Goal: Information Seeking & Learning: Learn about a topic

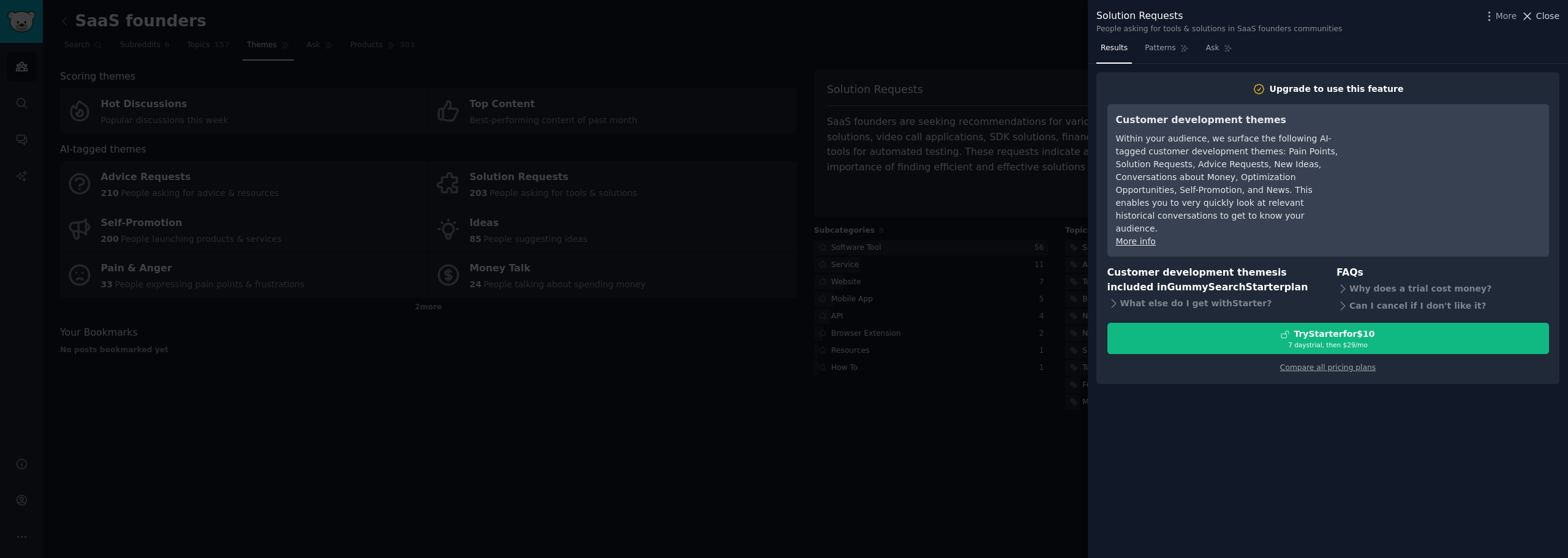
click at [778, 18] on icon at bounding box center [1527, 17] width 13 height 13
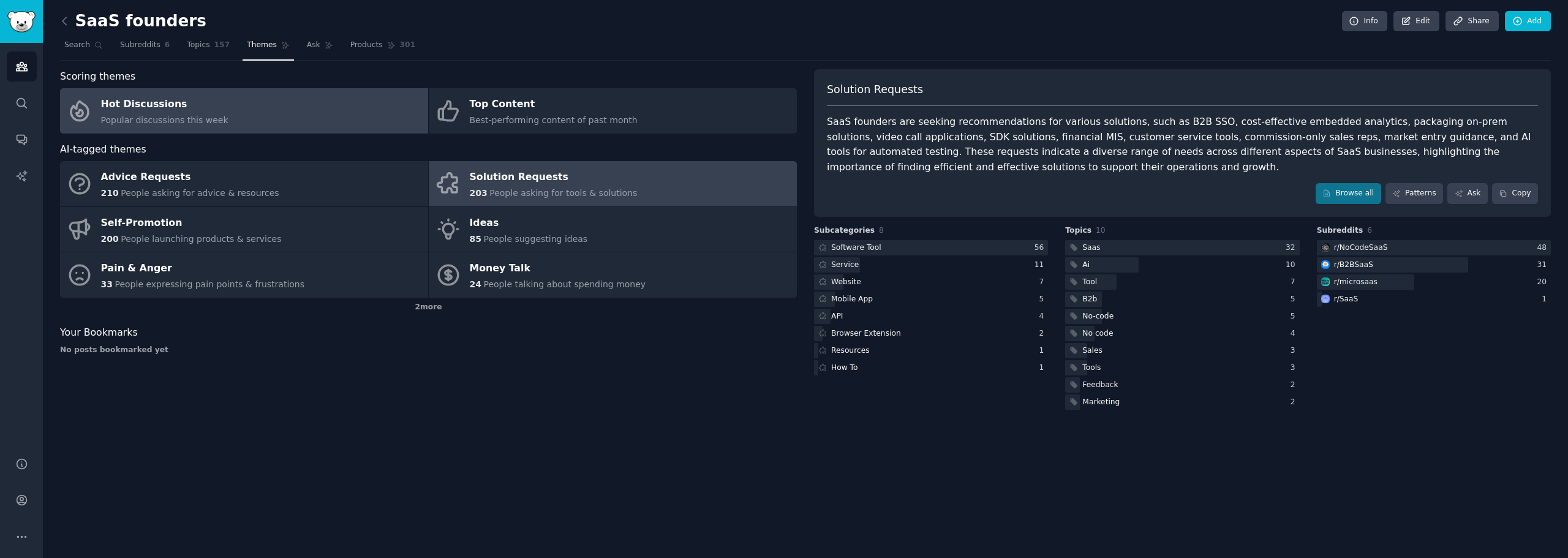
click at [279, 108] on link "Hot Discussions Popular discussions this week" at bounding box center [243, 111] width 368 height 46
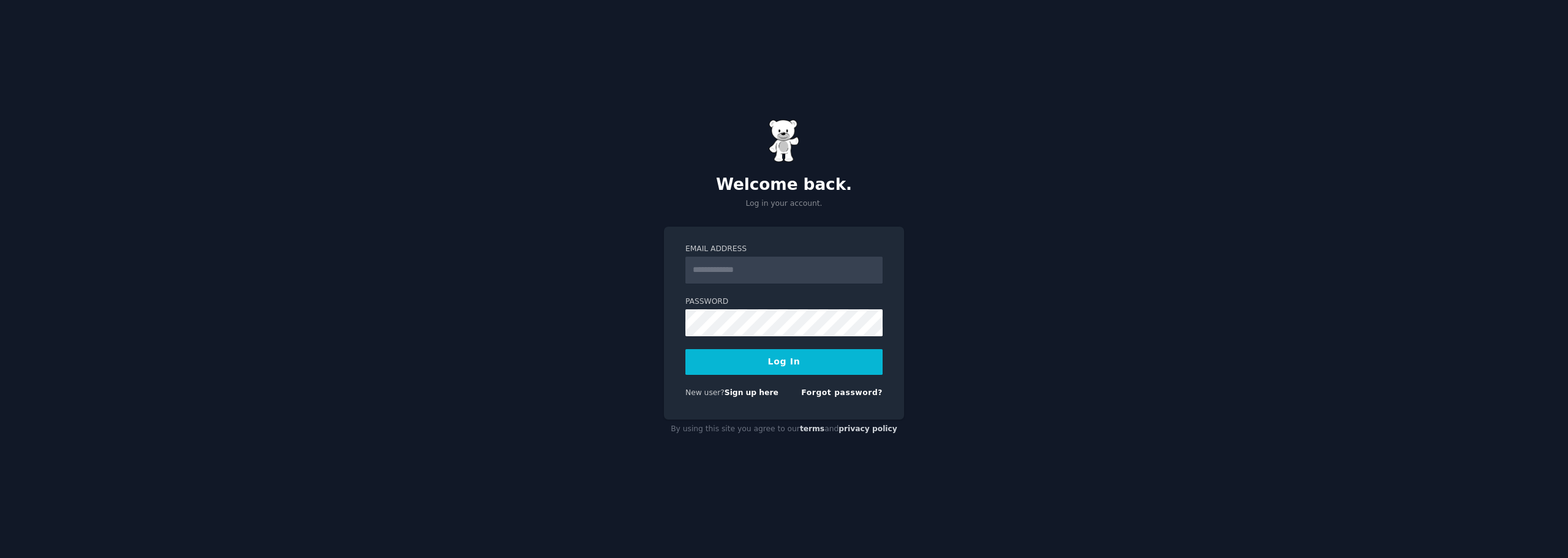
click at [748, 264] on input "Email Address" at bounding box center [784, 270] width 197 height 27
type input "**********"
click at [730, 367] on button "Log In" at bounding box center [784, 362] width 197 height 26
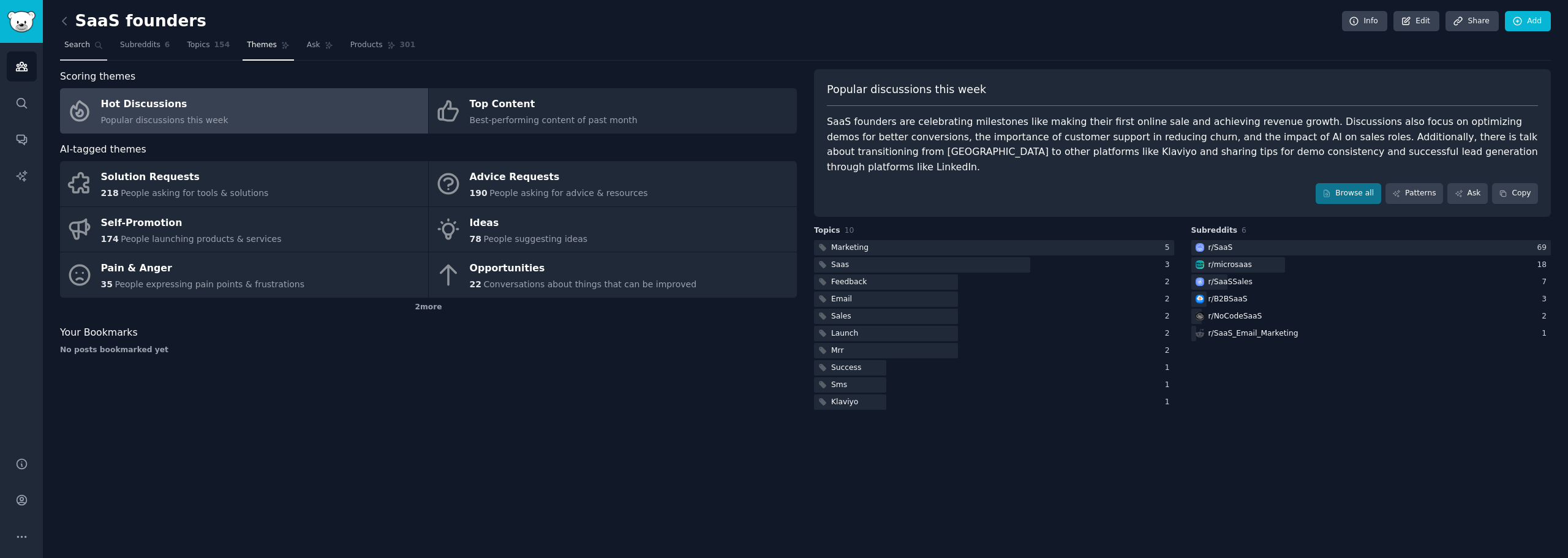
click at [74, 49] on span "Search" at bounding box center [77, 46] width 26 height 11
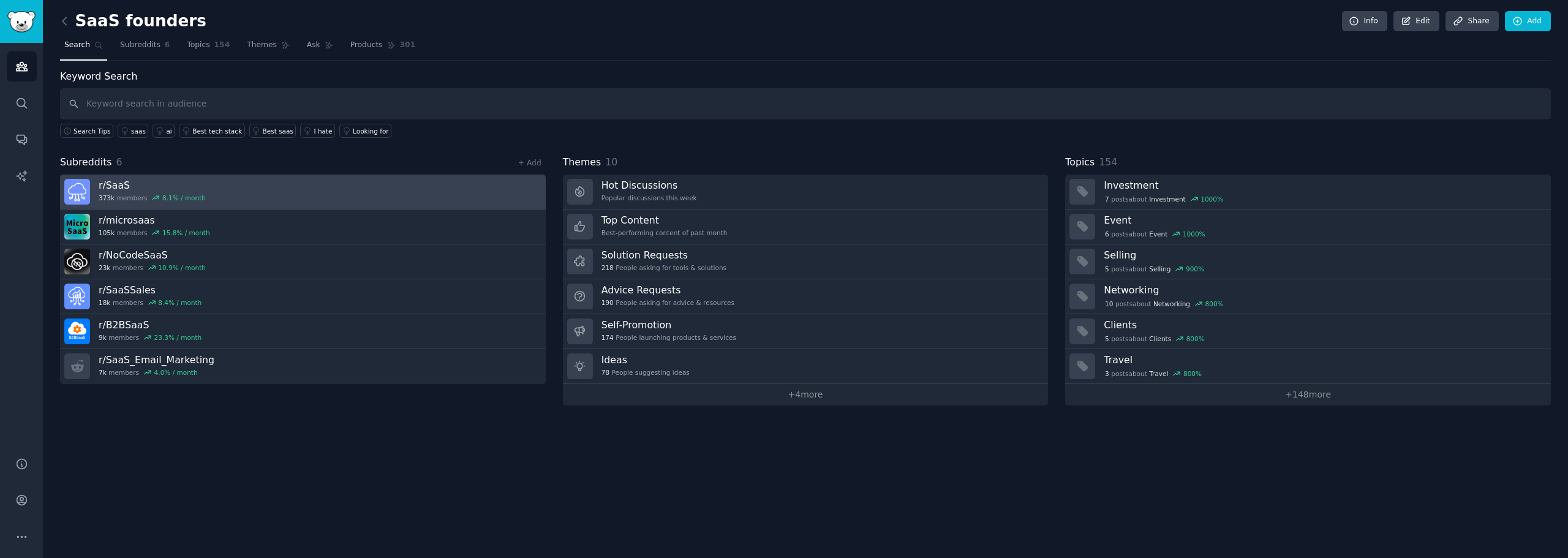
click at [240, 183] on link "r/ SaaS 373k members 8.1 % / month" at bounding box center [302, 191] width 486 height 35
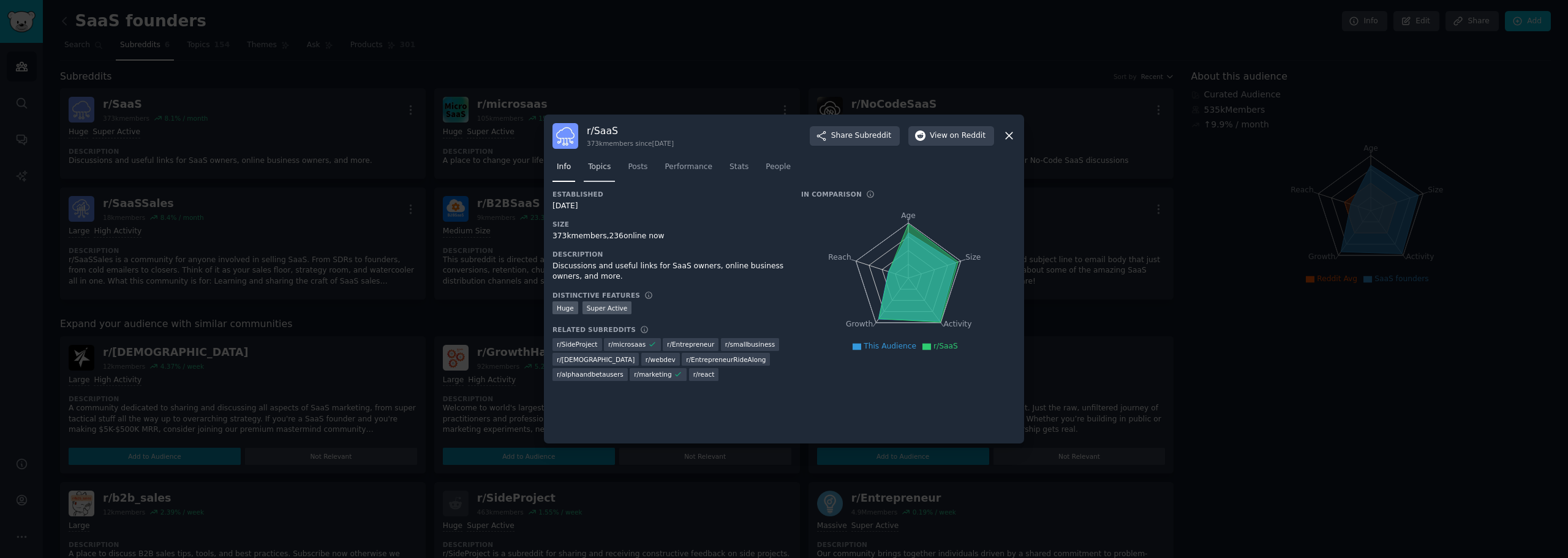
click at [603, 169] on span "Topics" at bounding box center [599, 167] width 22 height 11
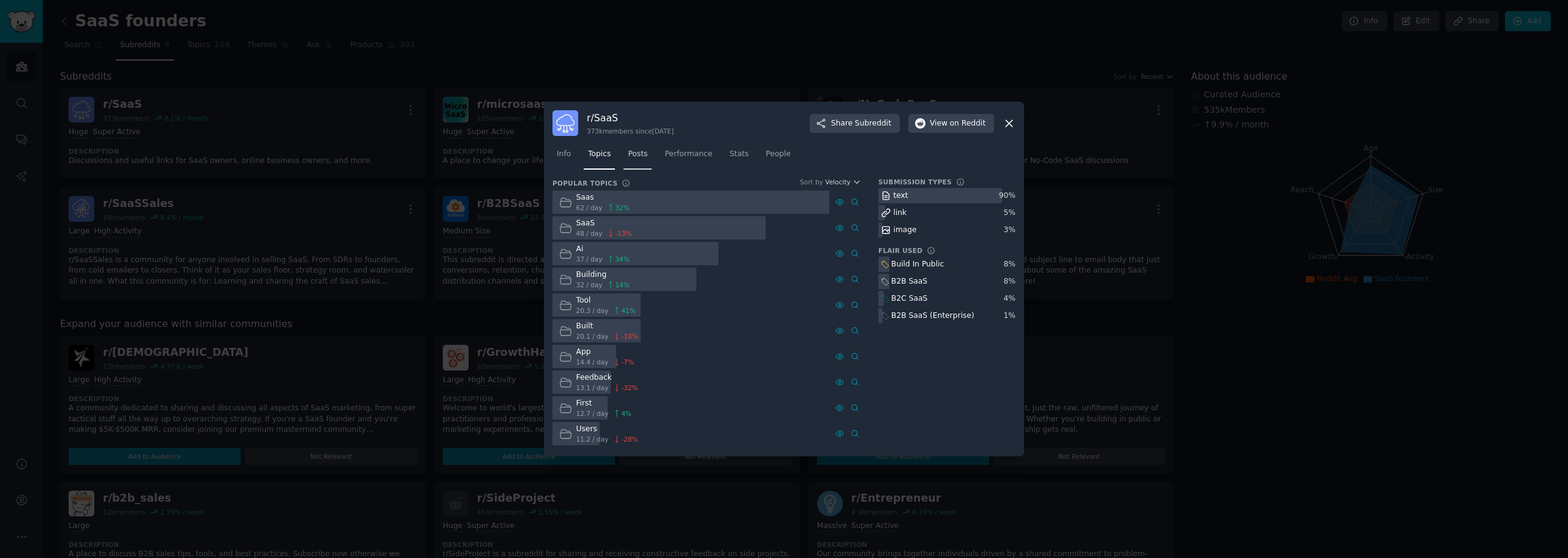
click at [635, 153] on span "Posts" at bounding box center [637, 155] width 20 height 11
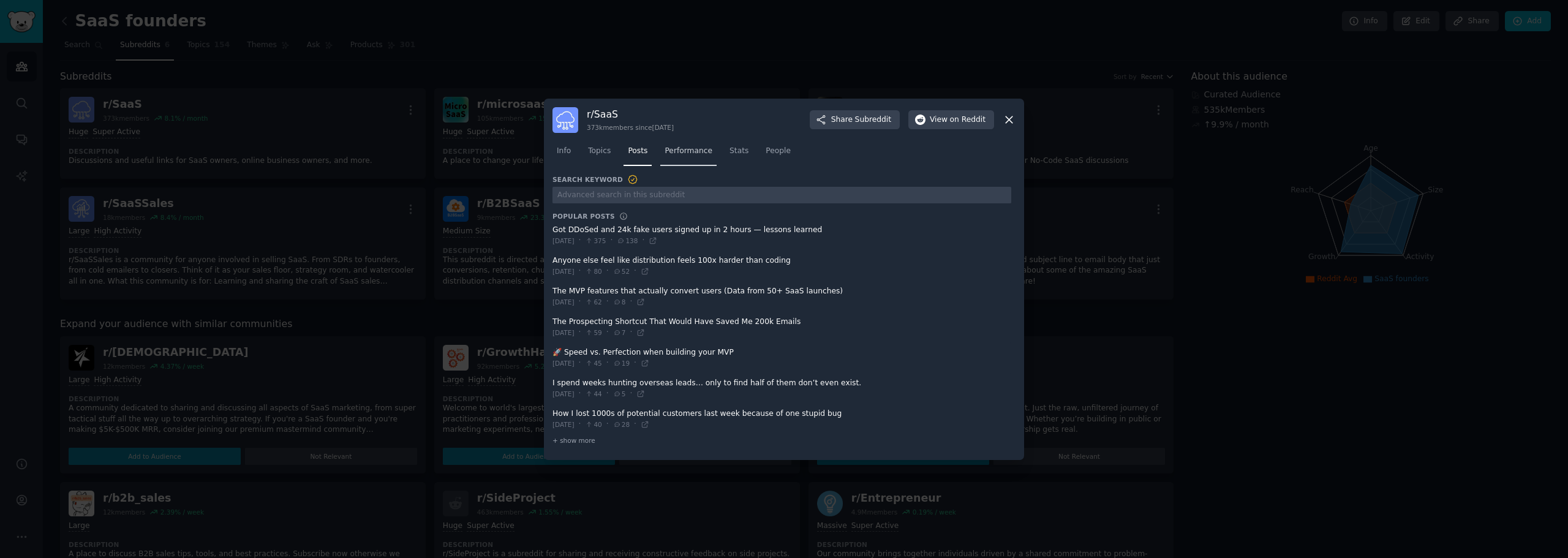
click at [677, 156] on span "Performance" at bounding box center [687, 151] width 48 height 11
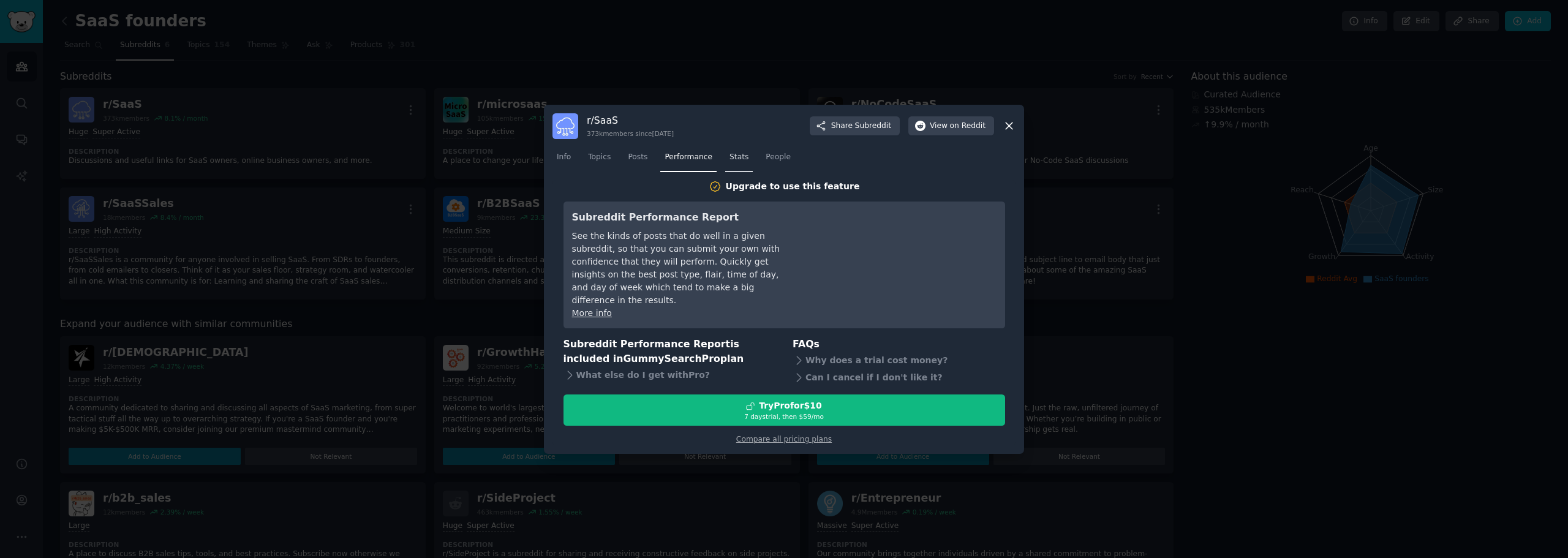
click at [737, 162] on span "Stats" at bounding box center [739, 158] width 19 height 11
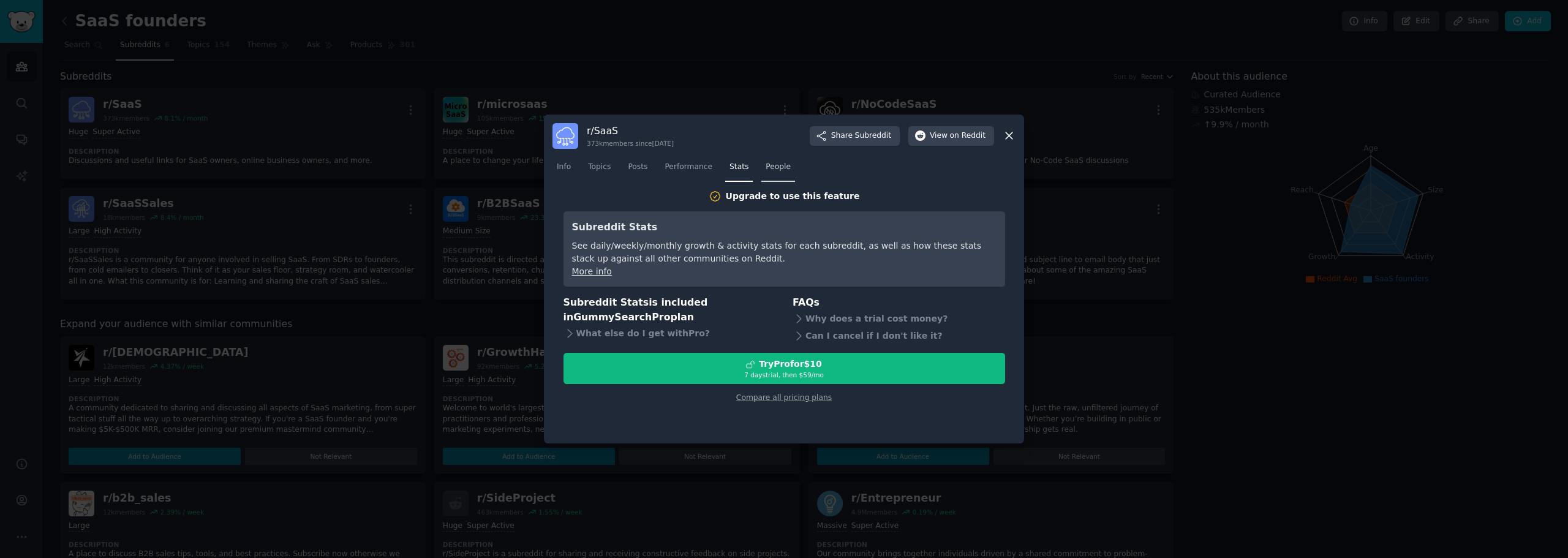
click at [766, 166] on span "People" at bounding box center [778, 167] width 25 height 11
click at [1006, 140] on icon at bounding box center [1009, 136] width 13 height 13
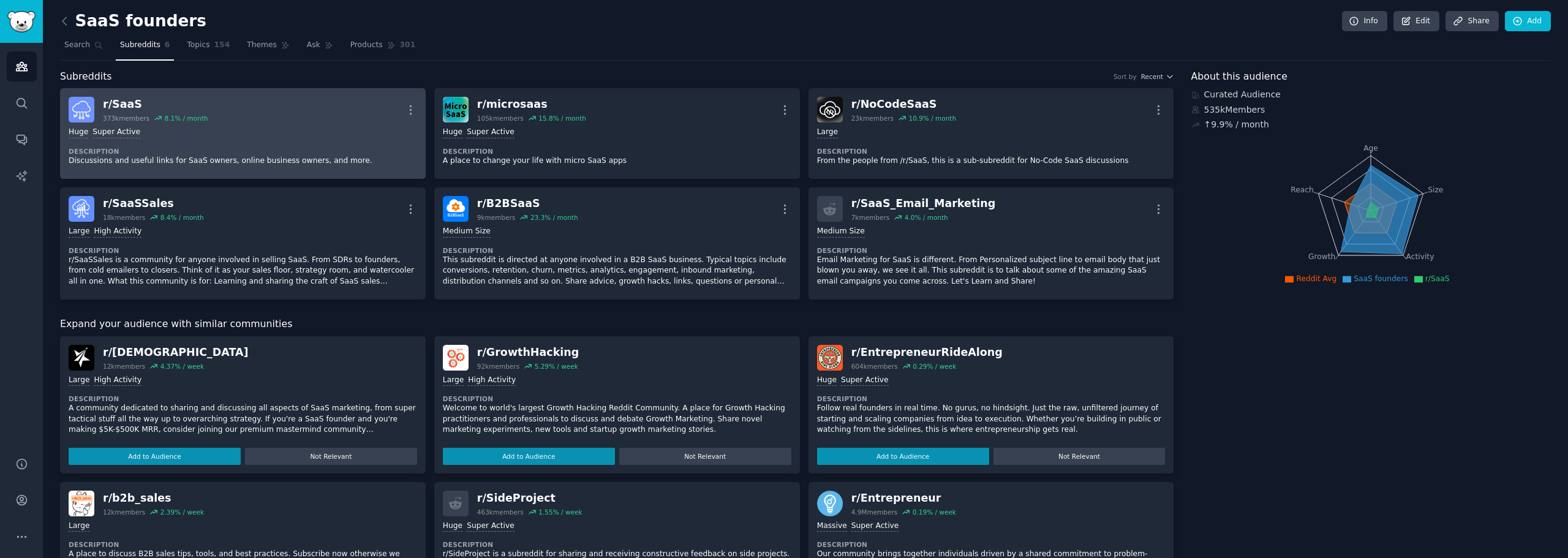
click at [312, 120] on div "r/ SaaS 373k members 8.1 % / month More" at bounding box center [243, 110] width 349 height 26
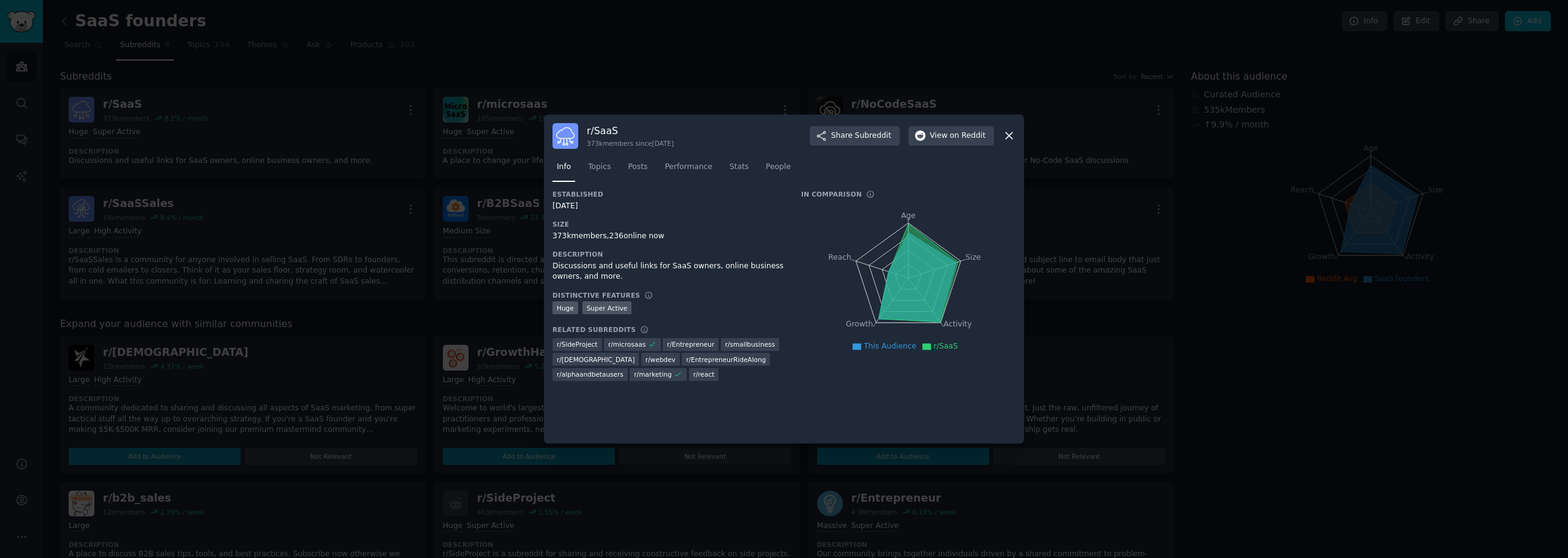
click at [1011, 133] on icon at bounding box center [1009, 136] width 13 height 13
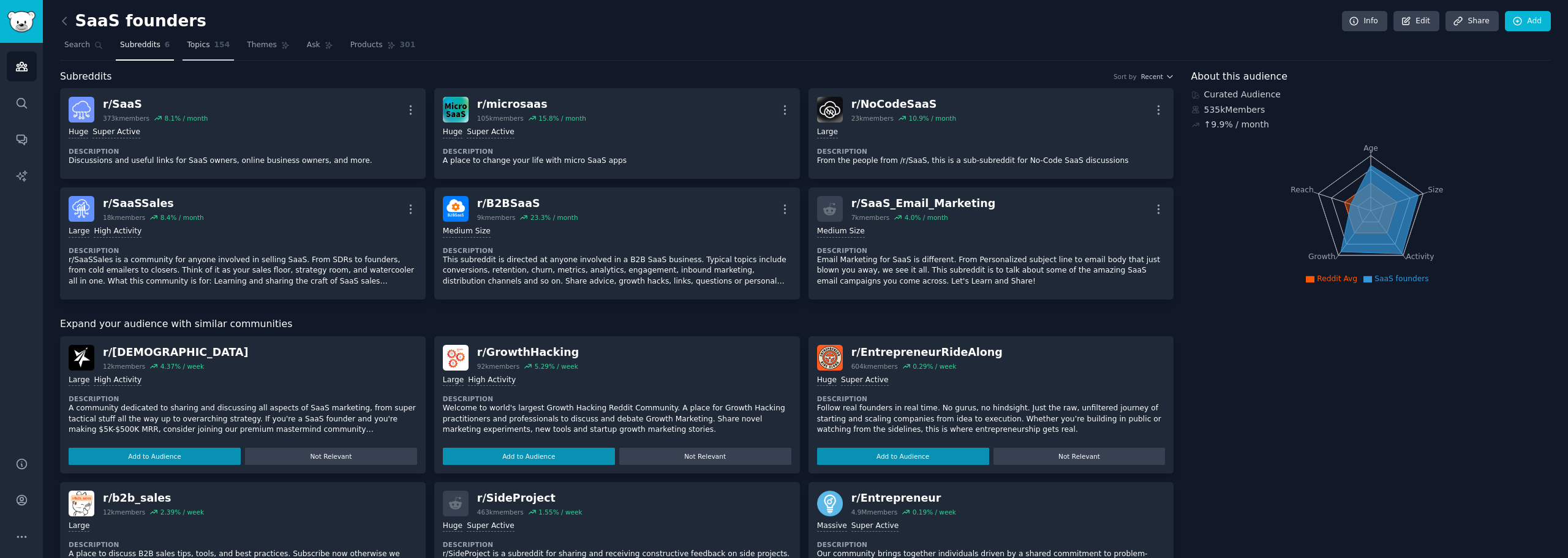
click at [193, 48] on span "Topics" at bounding box center [198, 46] width 22 height 11
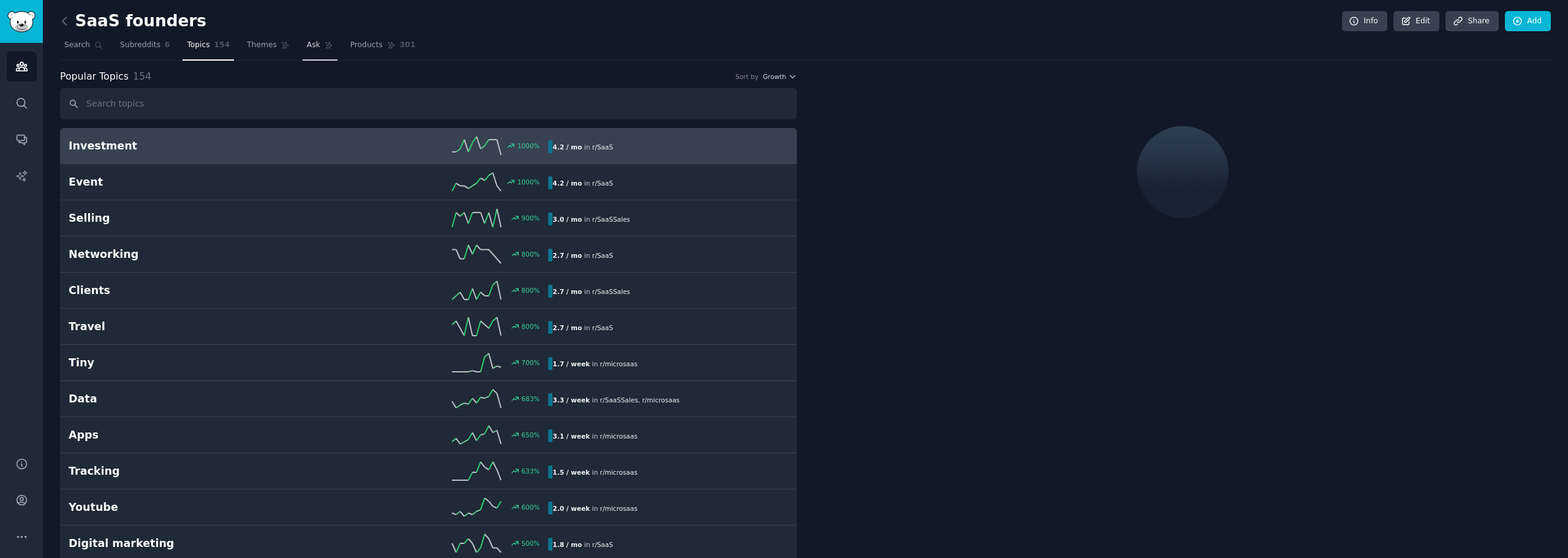
click at [307, 48] on span "Ask" at bounding box center [313, 46] width 13 height 11
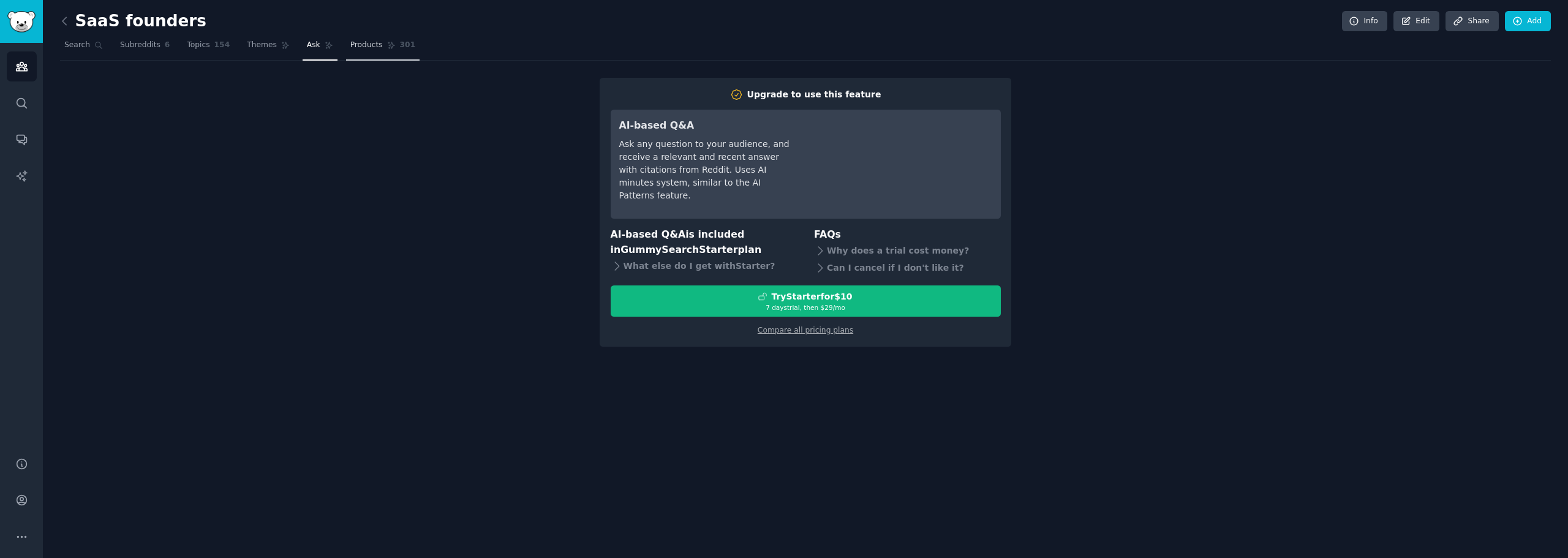
click at [359, 48] on span "Products" at bounding box center [367, 46] width 33 height 11
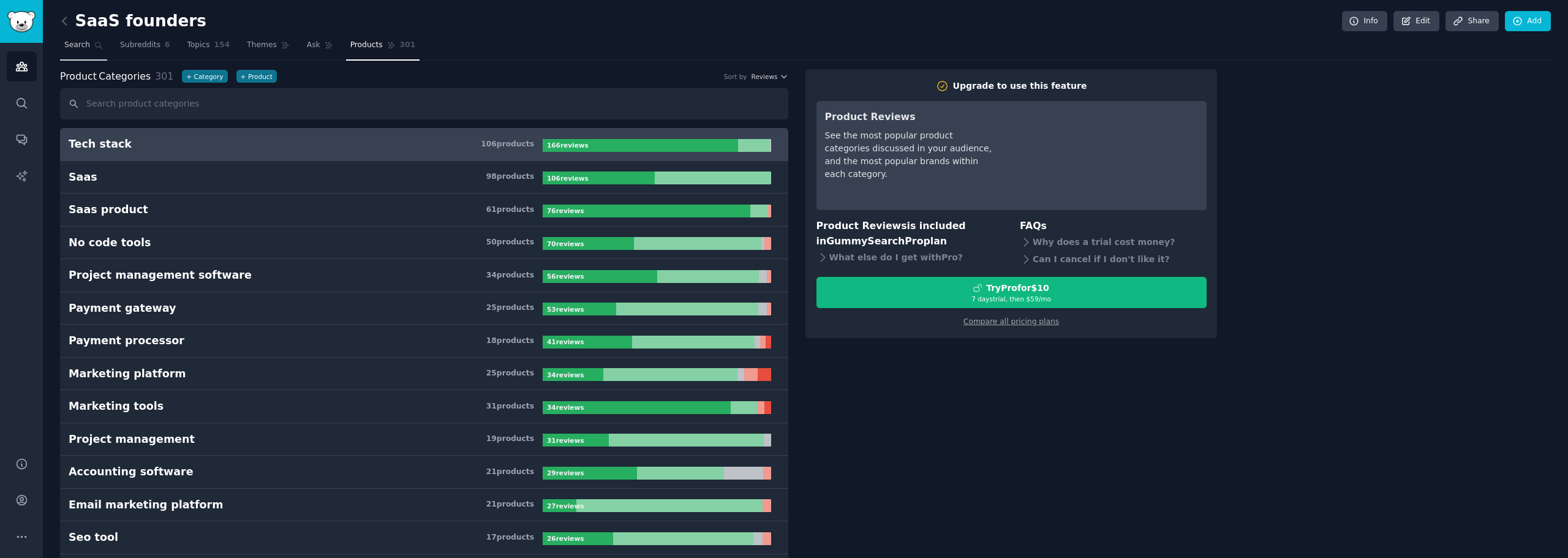
click at [69, 59] on link "Search" at bounding box center [83, 48] width 48 height 25
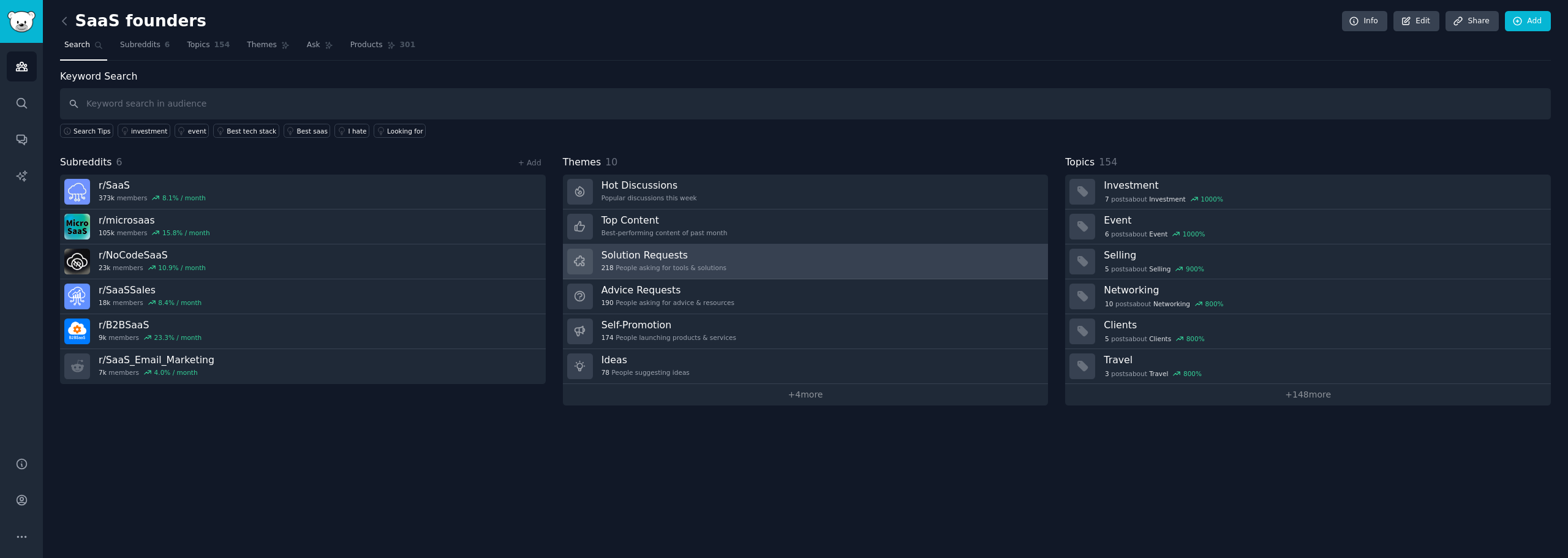
click at [756, 260] on link "Solution Requests 218 People asking for tools & solutions" at bounding box center [805, 261] width 486 height 35
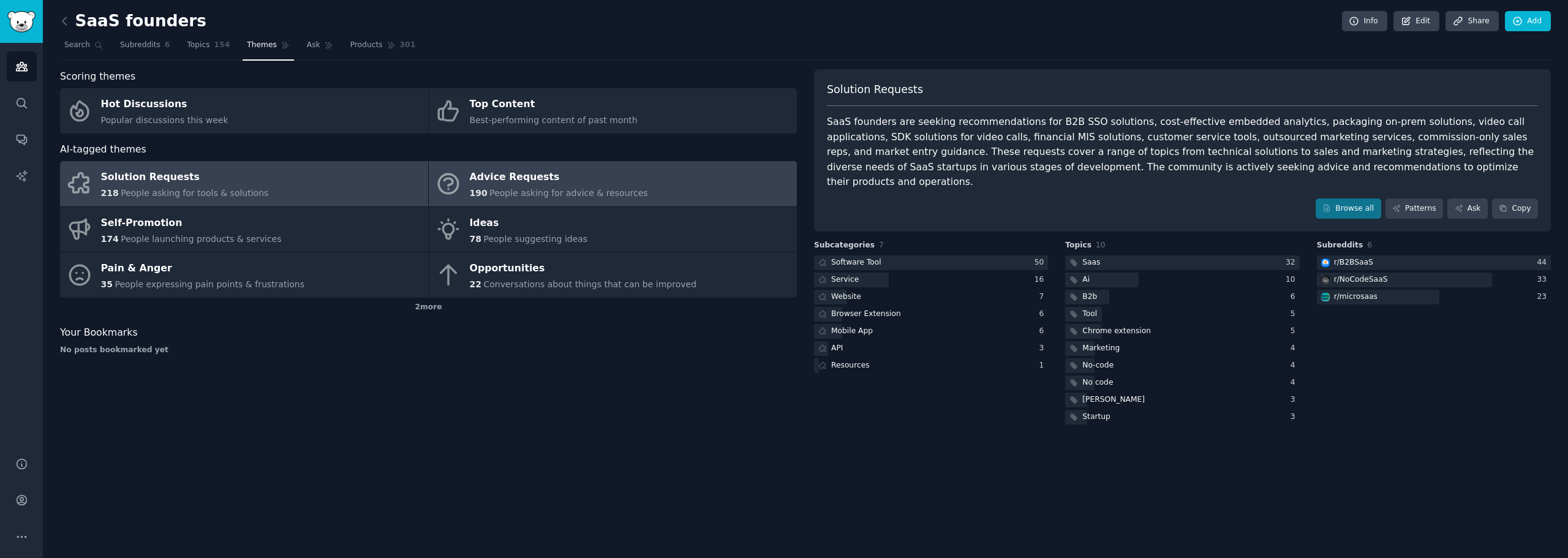
click at [584, 179] on div "Advice Requests" at bounding box center [559, 177] width 178 height 20
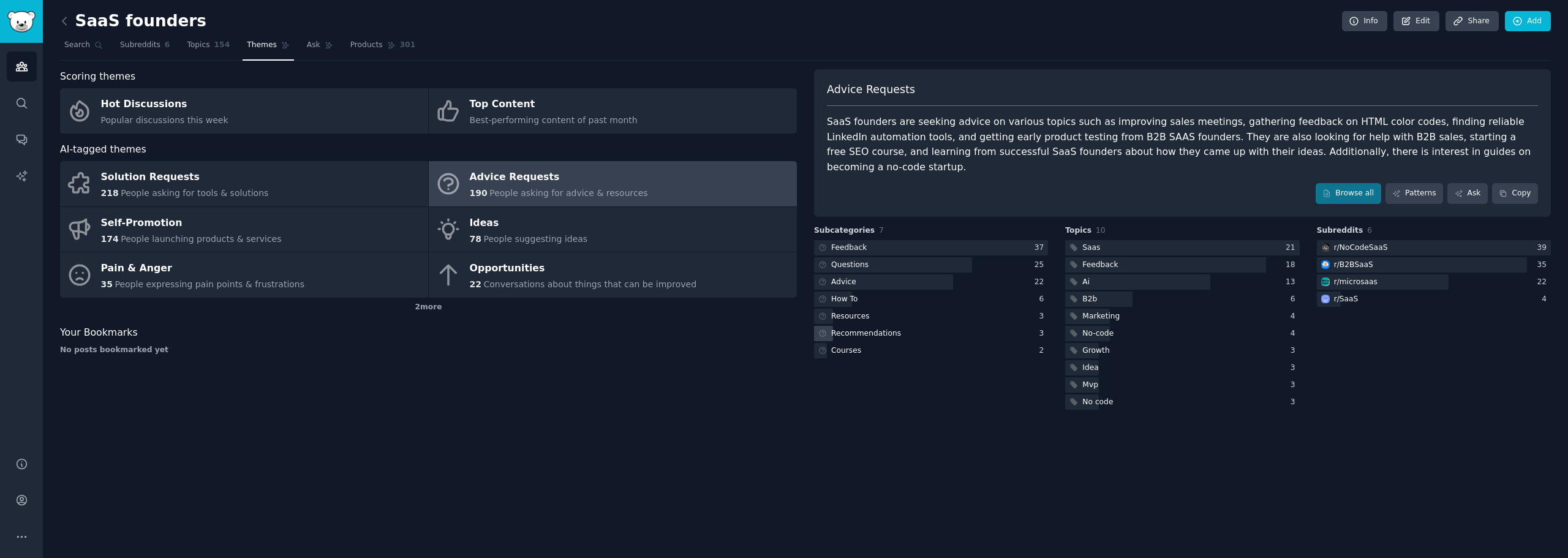
click at [860, 328] on div "Recommendations" at bounding box center [866, 334] width 70 height 11
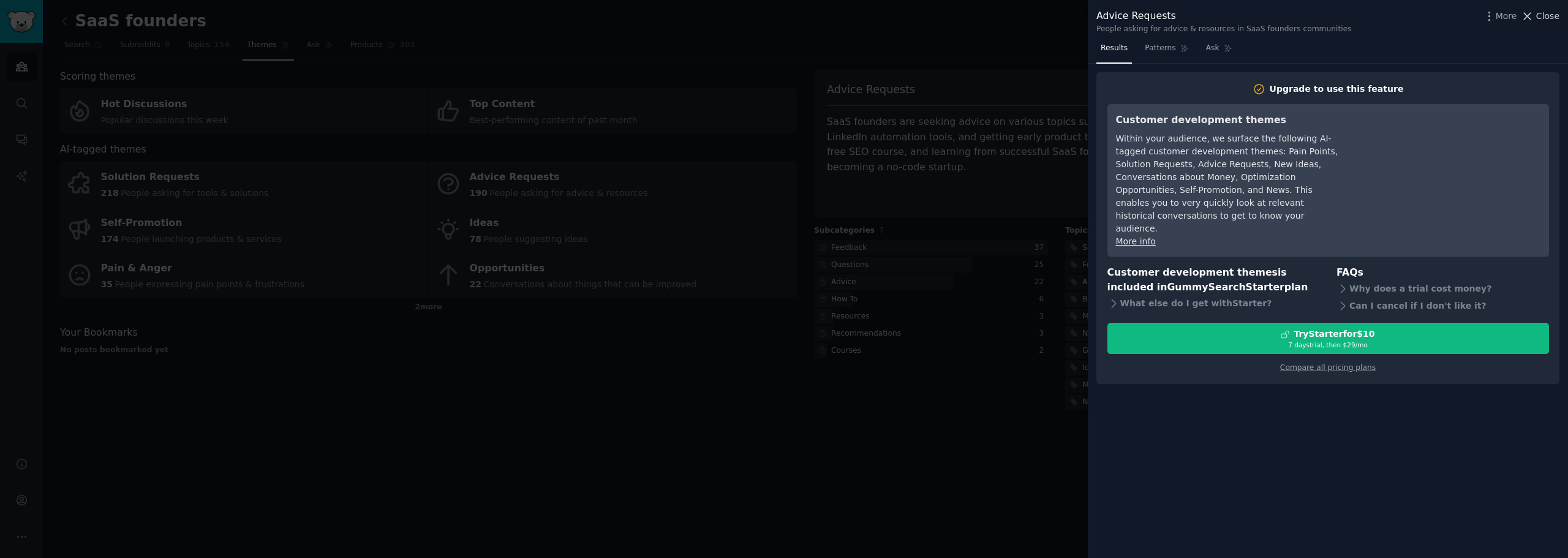
click at [1541, 19] on span "Close" at bounding box center [1547, 17] width 23 height 13
